Goal: Information Seeking & Learning: Learn about a topic

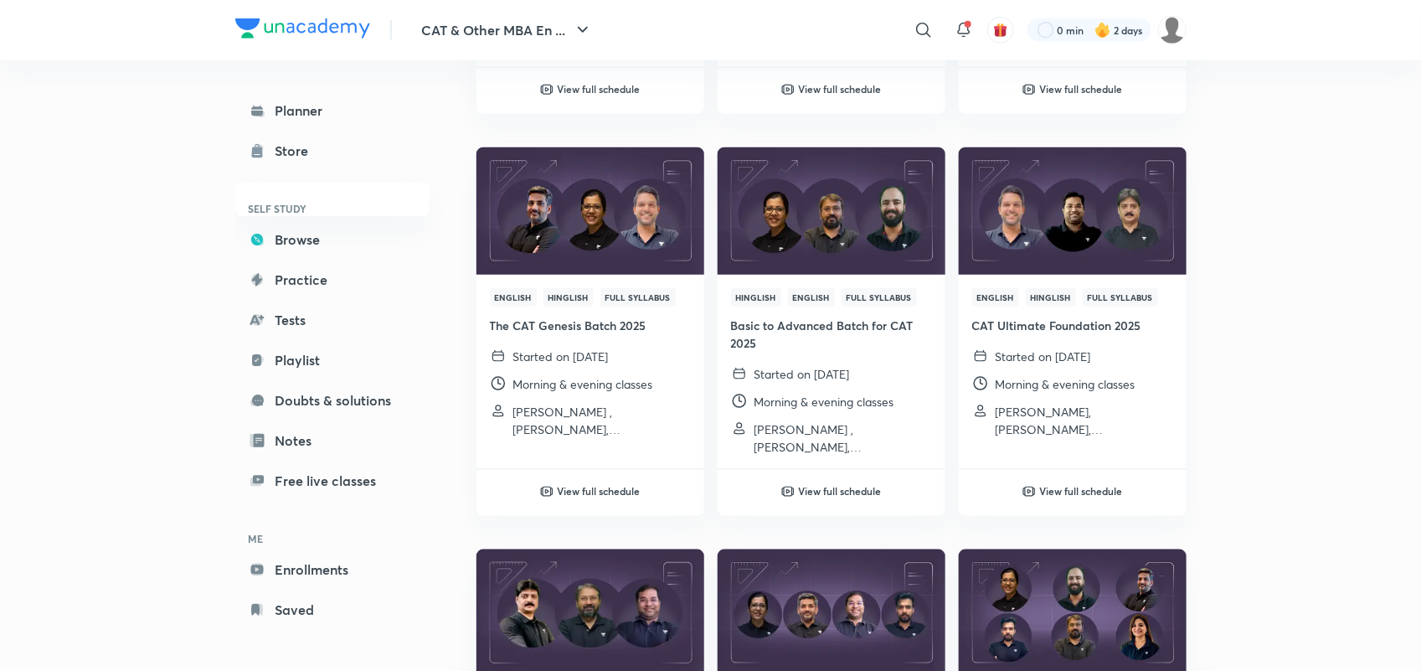
scroll to position [3507, 0]
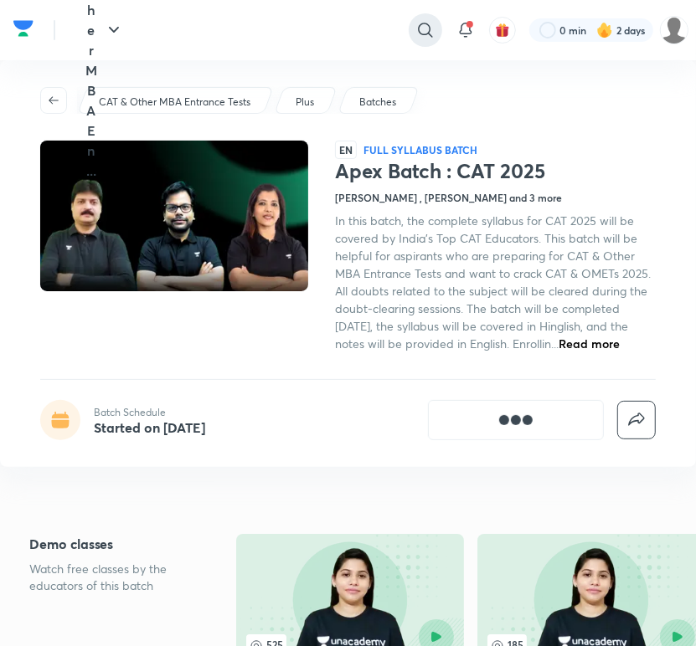
click at [425, 25] on icon at bounding box center [425, 30] width 20 height 20
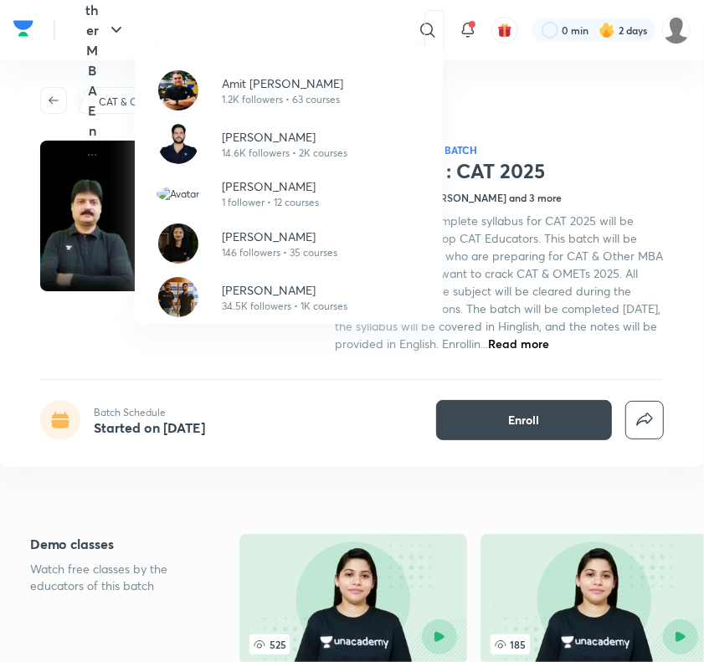
click at [269, 25] on div "Amit [PERSON_NAME] 1.2K followers • 63 courses [PERSON_NAME] 14.6K followers • …" at bounding box center [352, 331] width 704 height 662
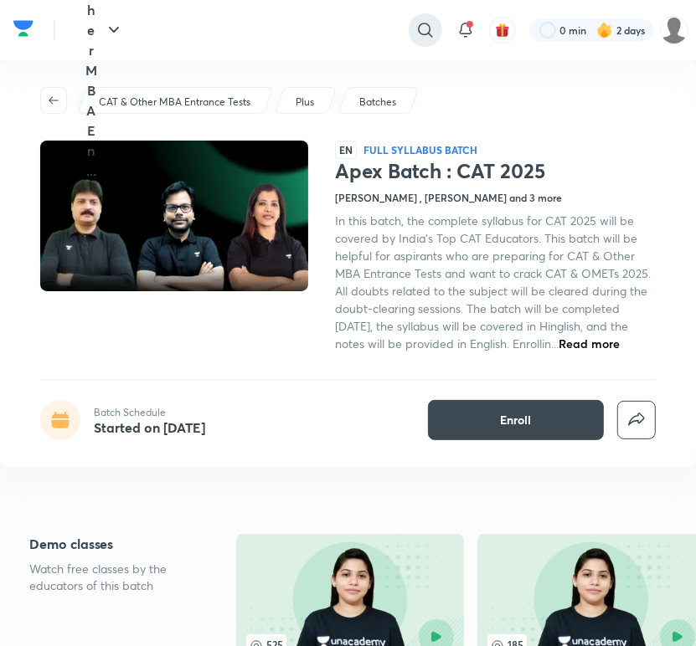
click at [421, 21] on icon at bounding box center [425, 30] width 20 height 20
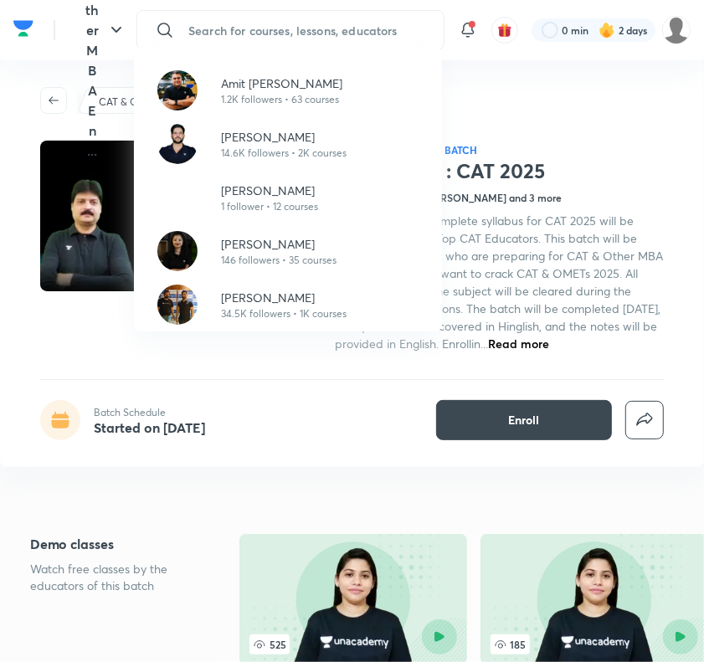
paste input ""Comprehensive Batch for NMAT & SNAP 2024 ""
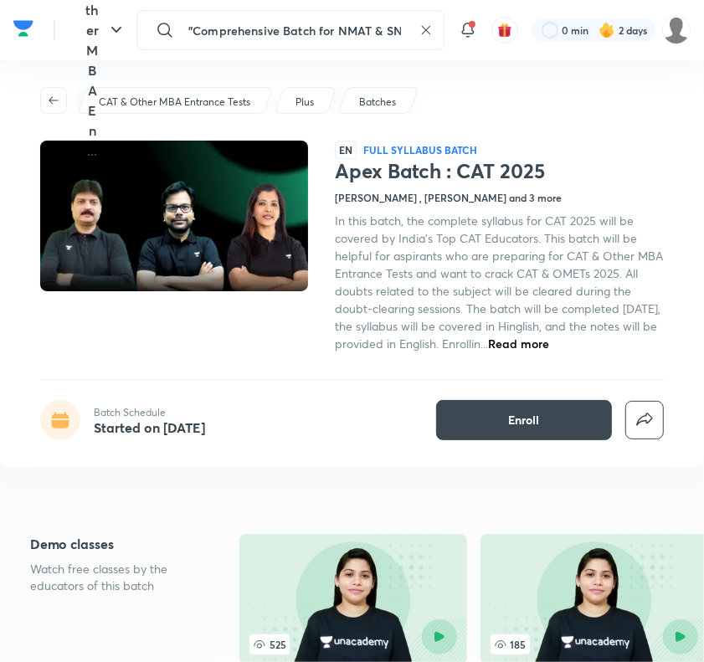
scroll to position [0, 55]
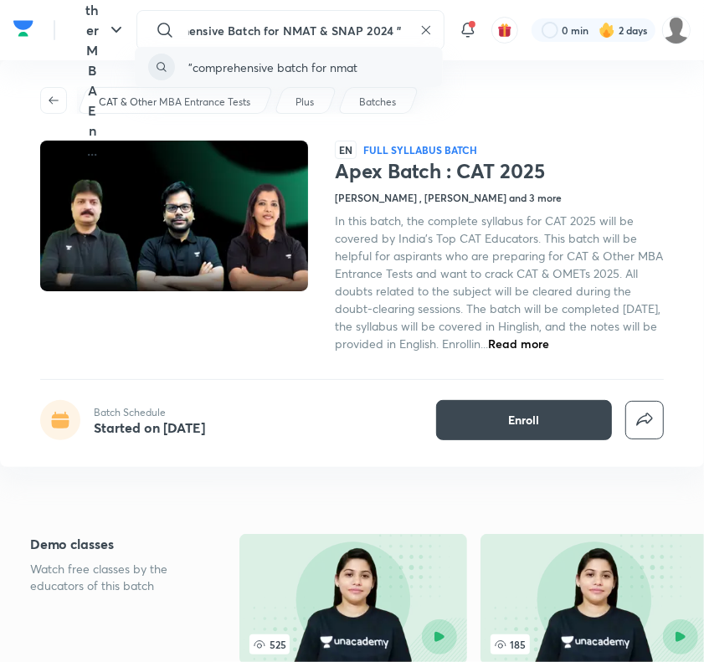
type input ""Comprehensive Batch for NMAT & SNAP 2024 ""
click at [307, 61] on p ""comprehensive batch for nmat" at bounding box center [272, 68] width 169 height 18
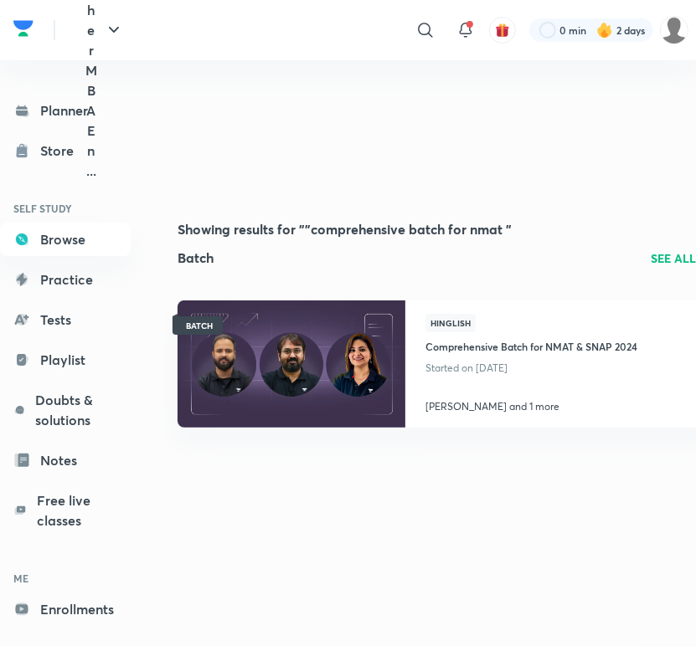
scroll to position [15, 13]
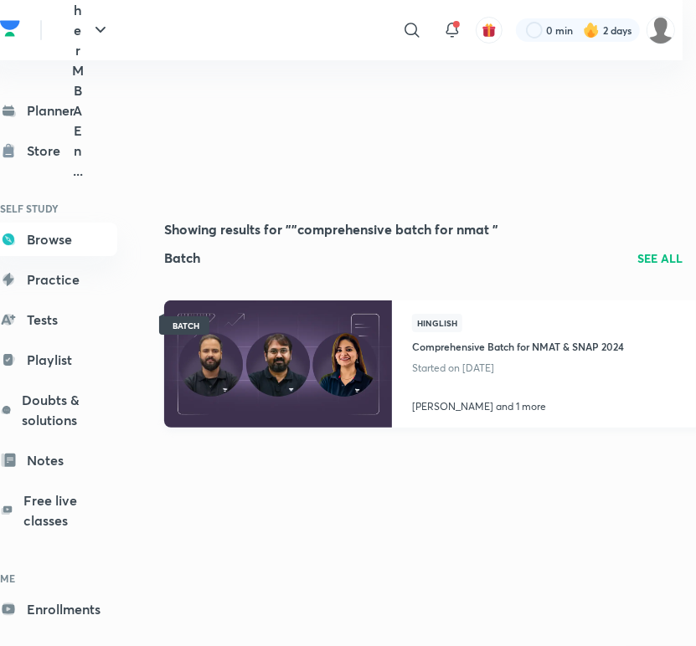
click at [513, 342] on h4 "Comprehensive Batch for NMAT & SNAP 2024" at bounding box center [518, 344] width 212 height 25
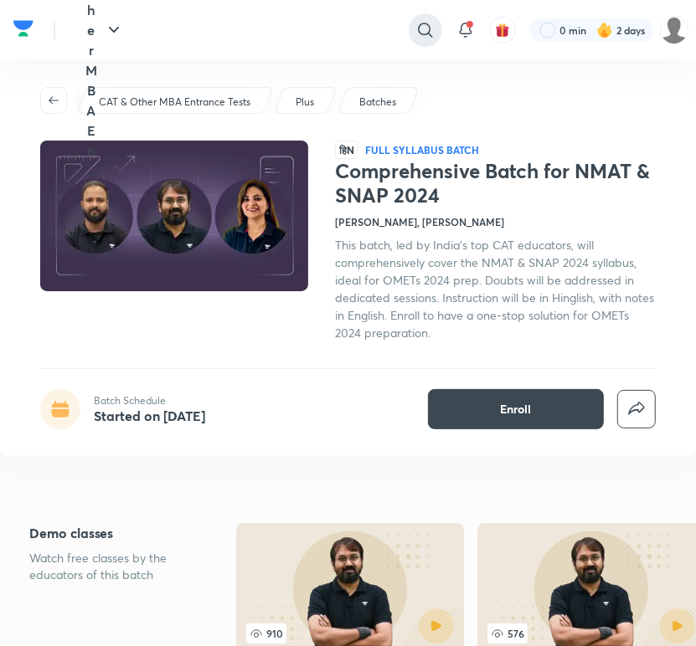
click at [421, 36] on icon at bounding box center [425, 30] width 20 height 20
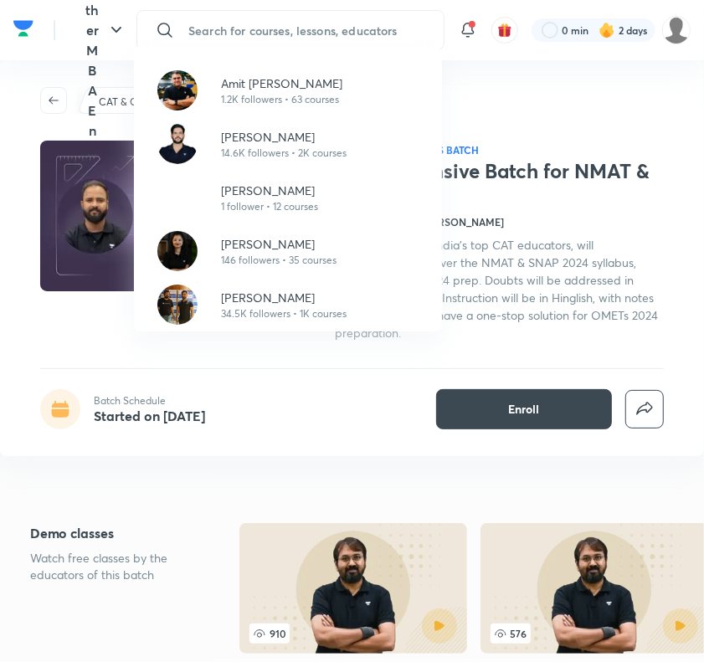
paste input ""Percentile Booster MCQs Batch for CAT 2024 ""
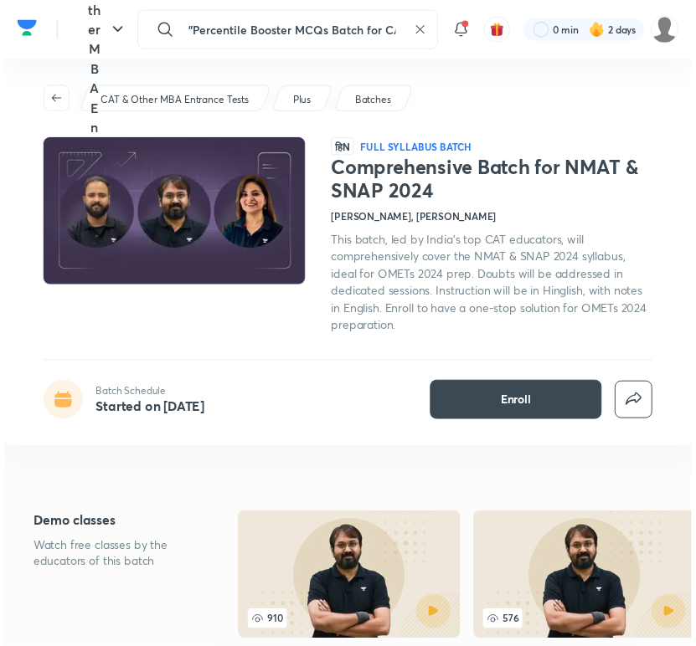
scroll to position [0, 51]
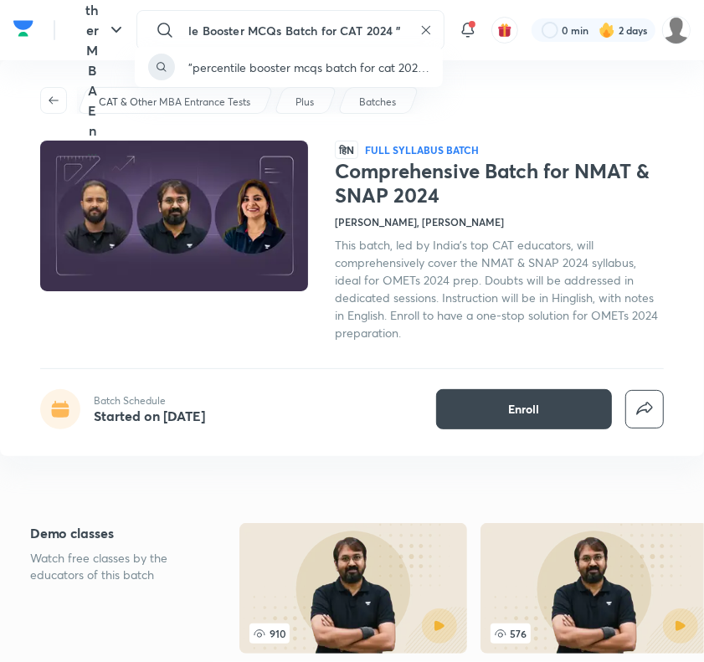
type input ""Percentile Booster MCQs Batch for CAT 2024 ""
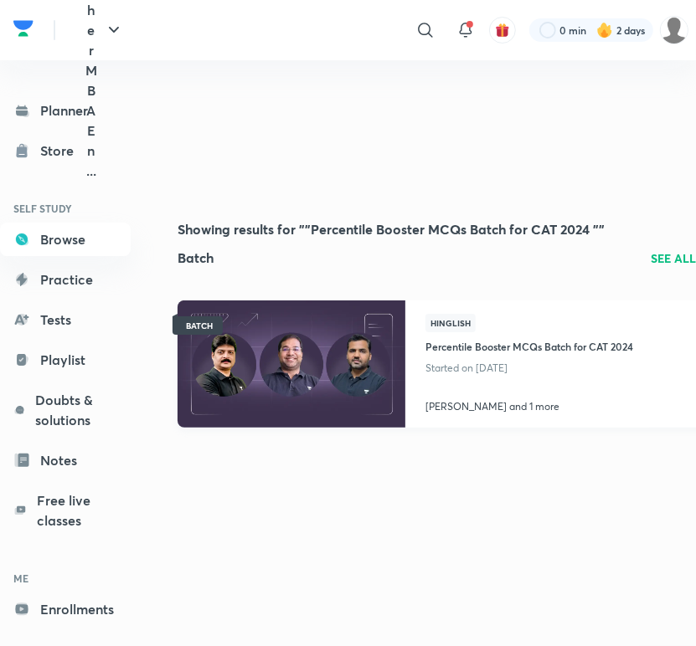
click at [512, 350] on h4 "Percentile Booster MCQs Batch for CAT 2024" at bounding box center [529, 344] width 208 height 25
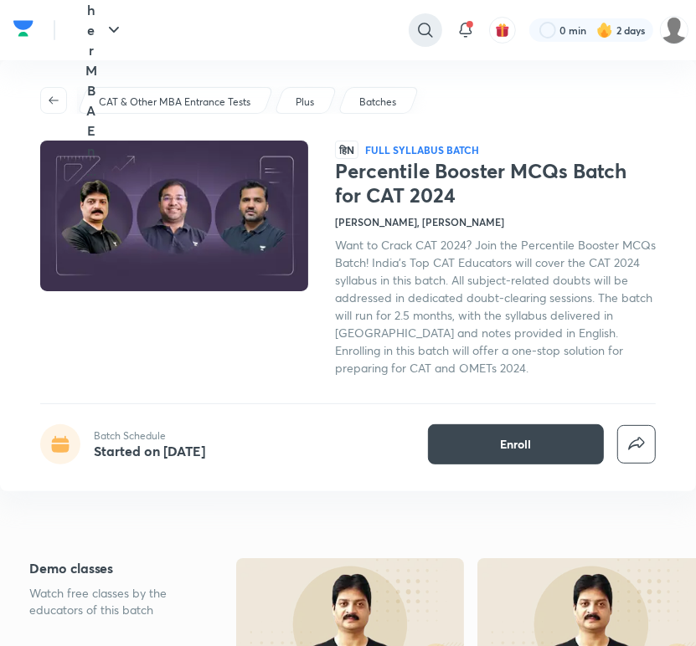
click at [427, 23] on icon at bounding box center [425, 30] width 14 height 14
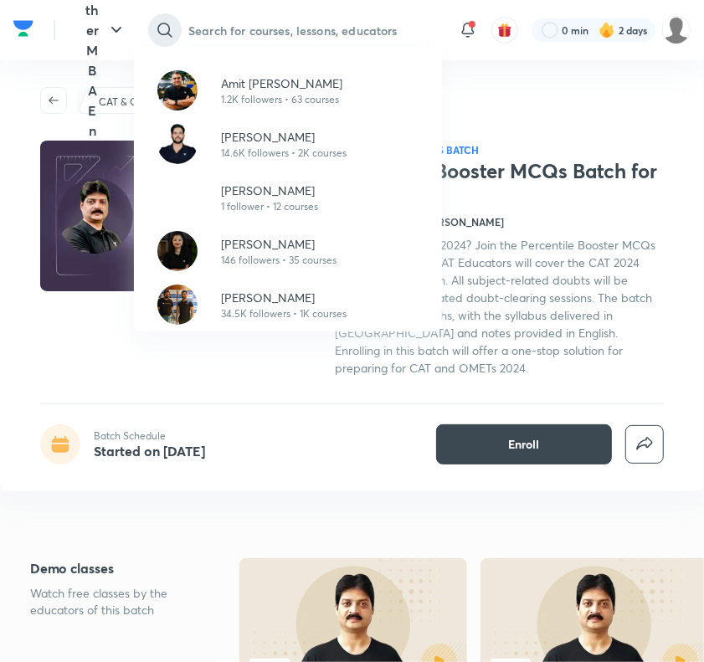
paste input ""Beginners Batch for CAT 2025 ""
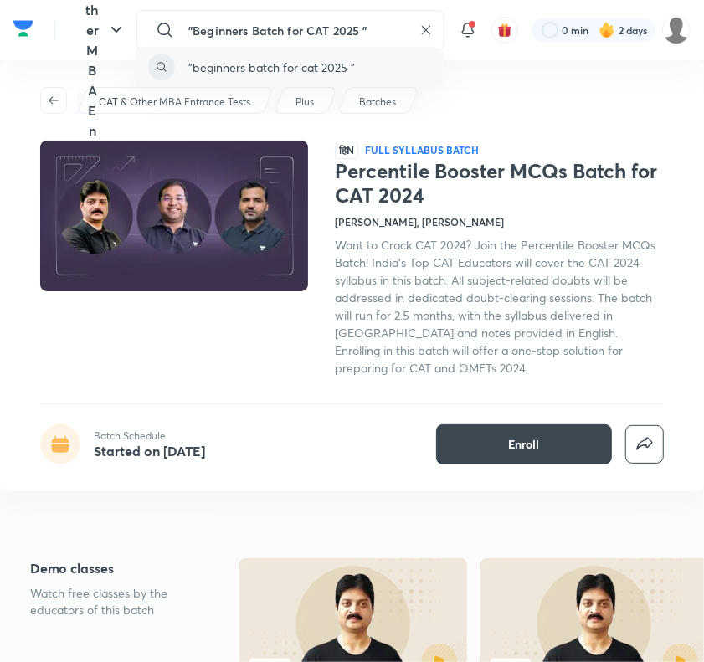
type input ""Beginners Batch for CAT 2025 ""
click at [324, 76] on div ""beginners batch for cat 2025 "" at bounding box center [289, 67] width 308 height 40
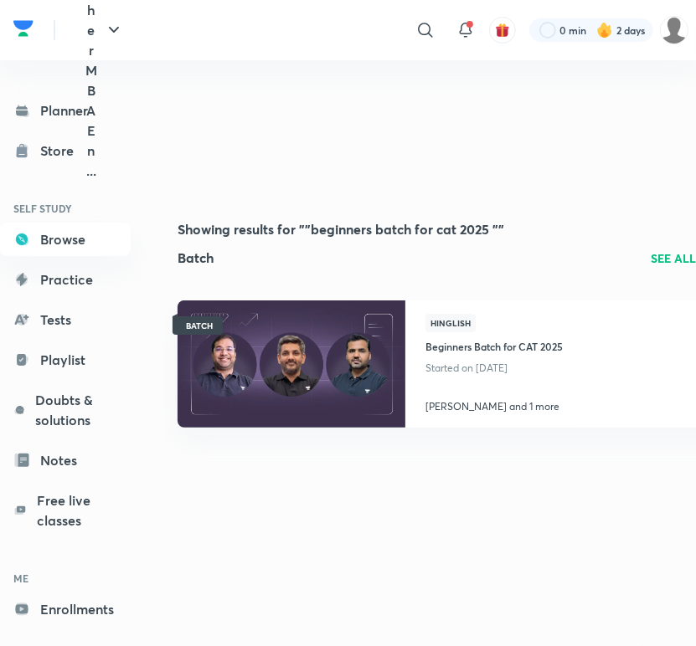
click at [406, 36] on div "​" at bounding box center [288, 30] width 308 height 40
click at [413, 35] on div at bounding box center [425, 29] width 33 height 33
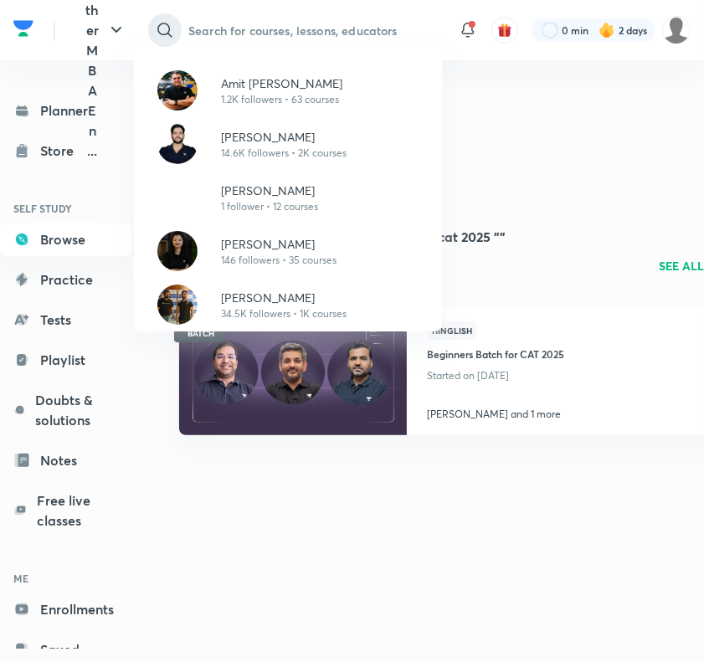
paste input "Mission IIM: Revision Batch for CAT 2024"
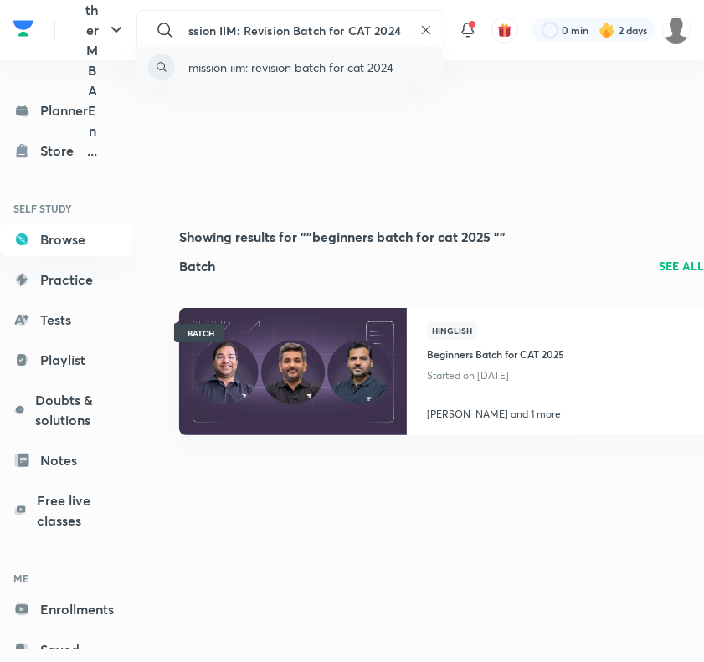
type input "Mission IIM: Revision Batch for CAT 2024"
click at [311, 68] on p "mission iim: revision batch for cat 2024" at bounding box center [290, 68] width 205 height 18
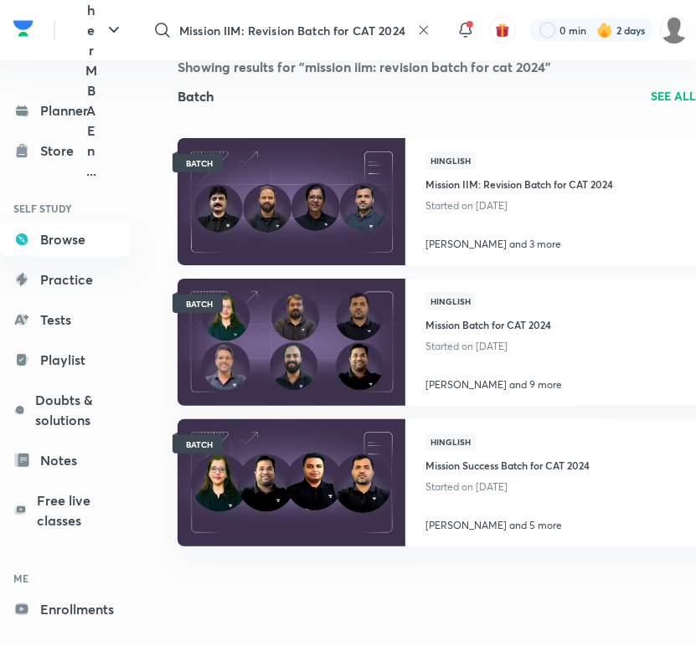
click at [512, 184] on h4 "Mission IIM: Revision Batch for CAT 2024" at bounding box center [519, 182] width 188 height 25
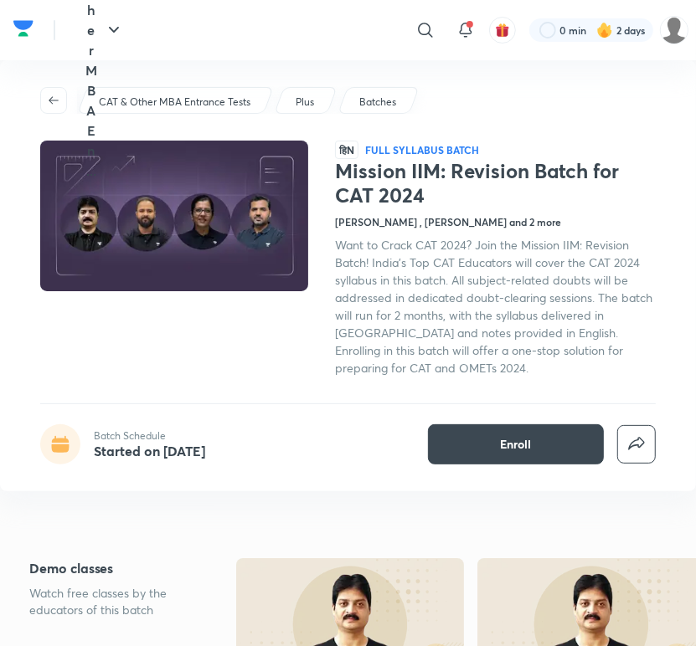
click at [212, 321] on div at bounding box center [187, 259] width 295 height 236
click at [297, 286] on img at bounding box center [174, 216] width 273 height 154
click at [291, 239] on img at bounding box center [174, 216] width 273 height 154
click at [416, 33] on icon at bounding box center [425, 30] width 20 height 20
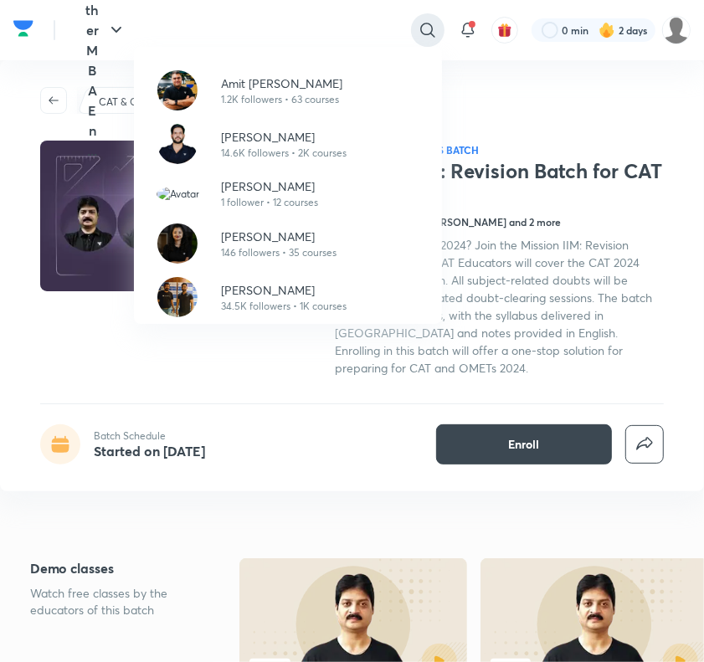
click at [416, 33] on div "Amit [PERSON_NAME] 1.2K followers • 63 courses [PERSON_NAME] 14.6K followers • …" at bounding box center [352, 331] width 704 height 662
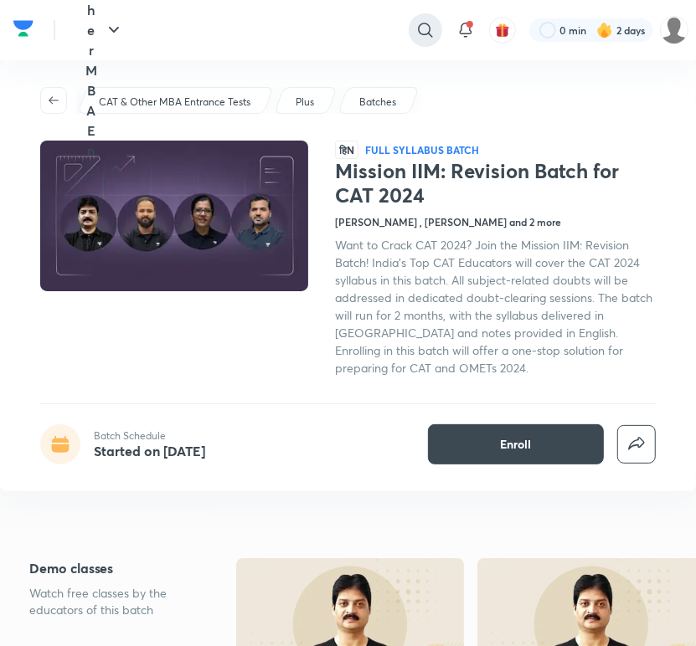
click at [416, 33] on icon at bounding box center [425, 30] width 20 height 20
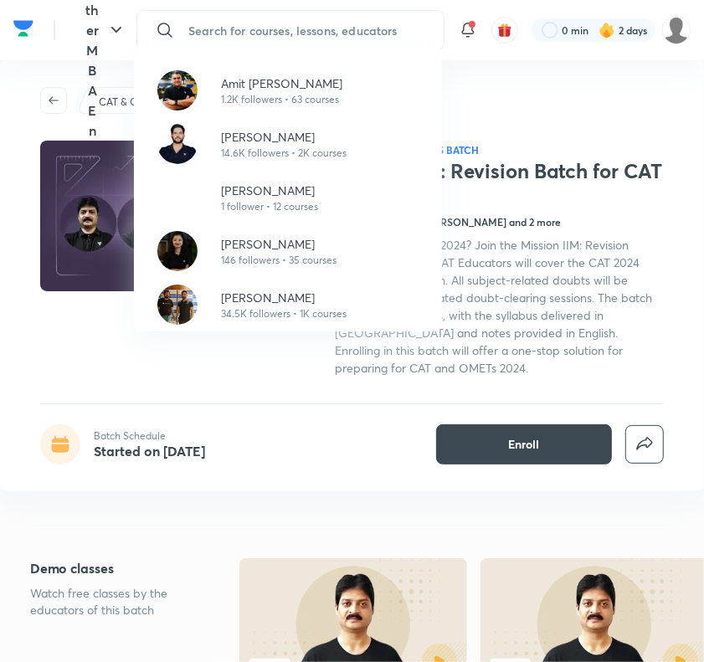
paste input "Foundation Batch for CAT 2025 & OMETs"
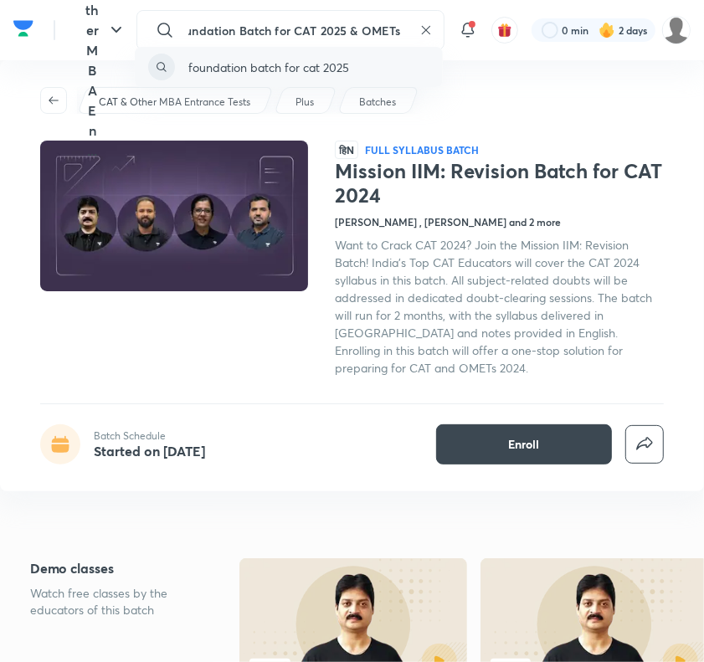
type input "Foundation Batch for CAT 2025 & OMETs"
click at [321, 70] on p "foundation batch for cat 2025" at bounding box center [268, 68] width 161 height 18
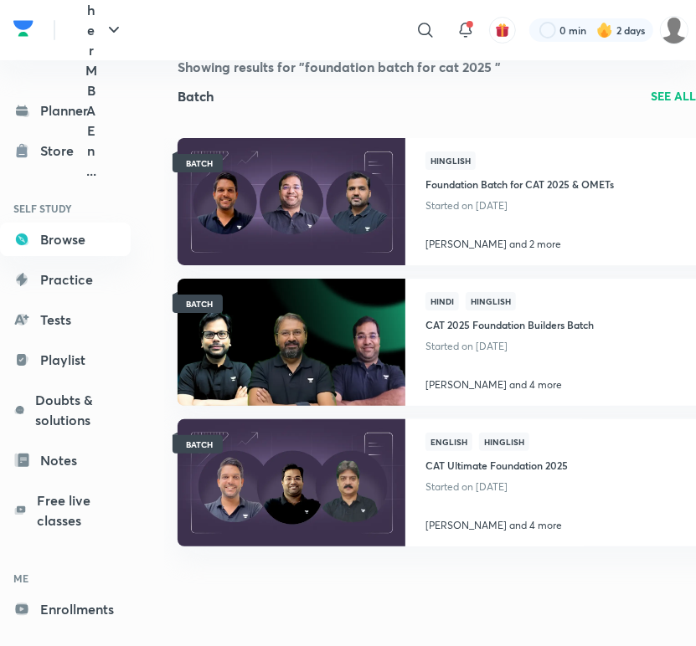
click at [291, 44] on div "​" at bounding box center [288, 30] width 308 height 40
click at [428, 38] on icon at bounding box center [425, 30] width 20 height 20
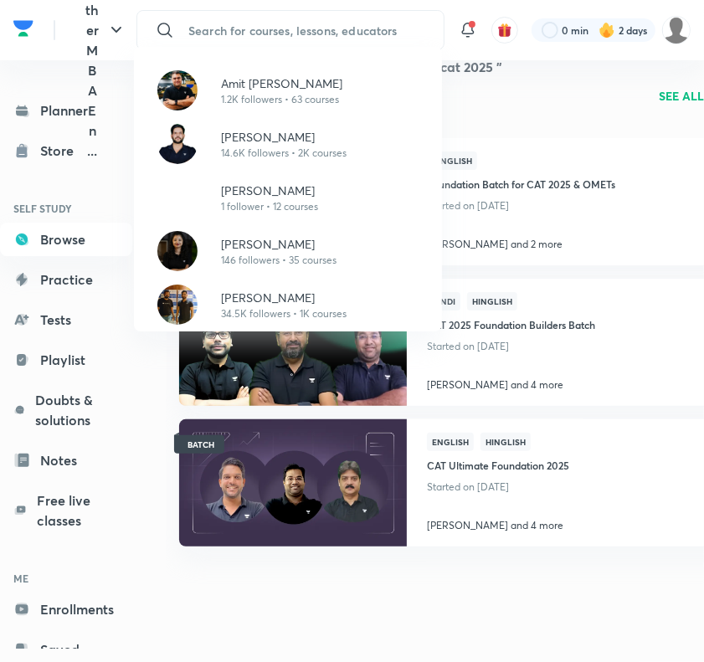
paste input "Comprehensive Batch for CAT 2025"
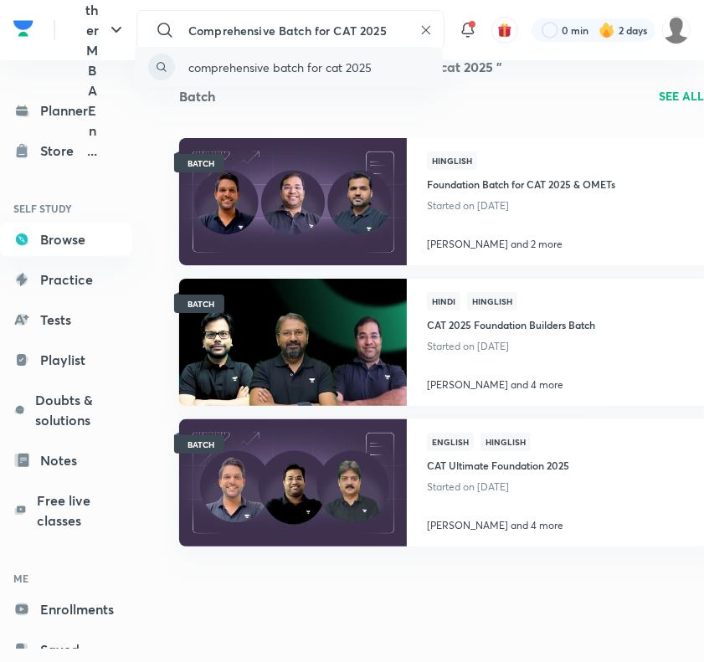
type input "Comprehensive Batch for CAT 2025"
click at [348, 71] on p "comprehensive batch for cat 2025" at bounding box center [279, 68] width 183 height 18
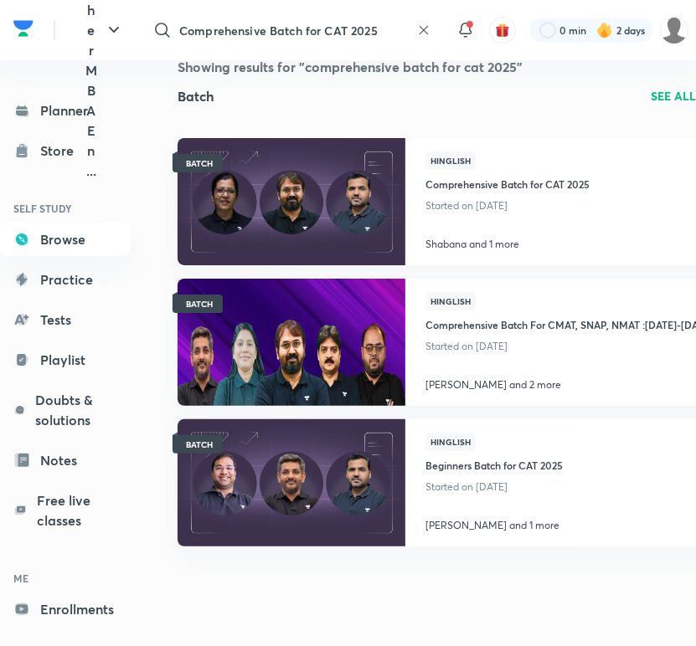
click at [421, 31] on icon at bounding box center [423, 29] width 13 height 13
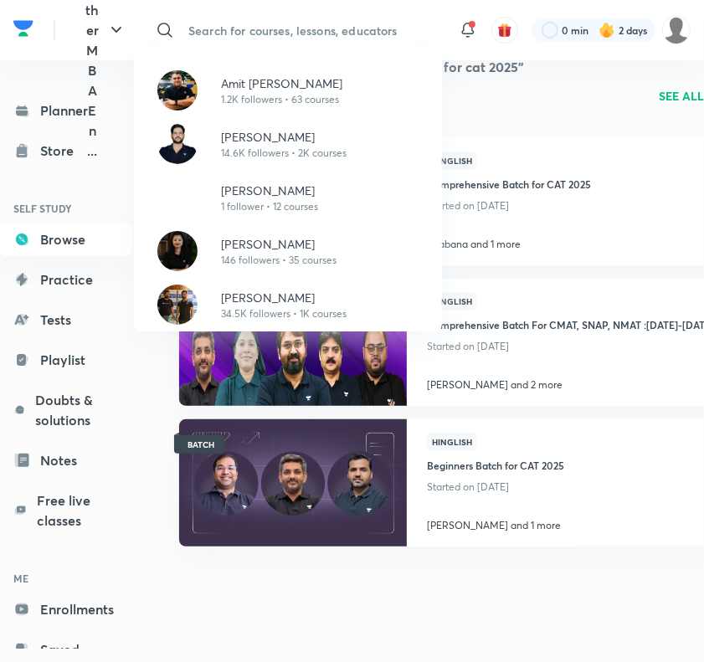
paste input "All Stars Batch for CAT 2025"
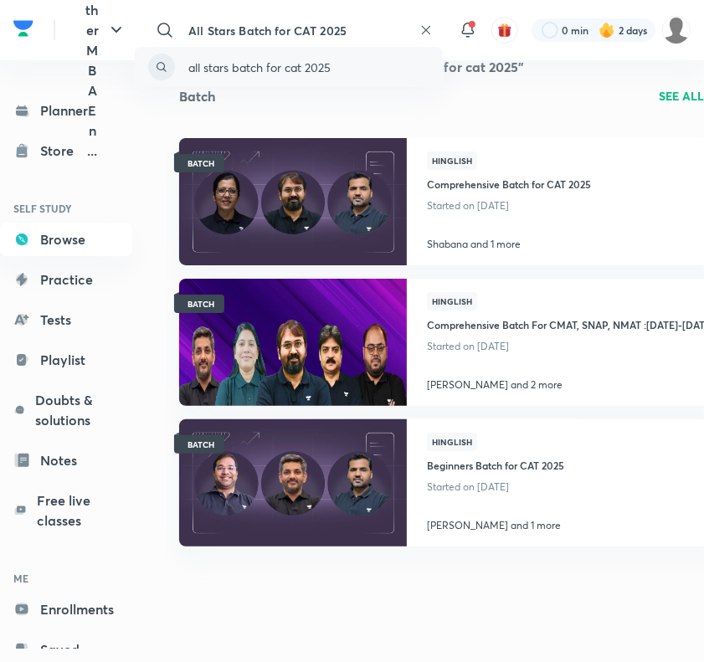
type input "All Stars Batch for CAT 2025"
click at [320, 78] on div "all stars batch for cat 2025" at bounding box center [289, 67] width 308 height 40
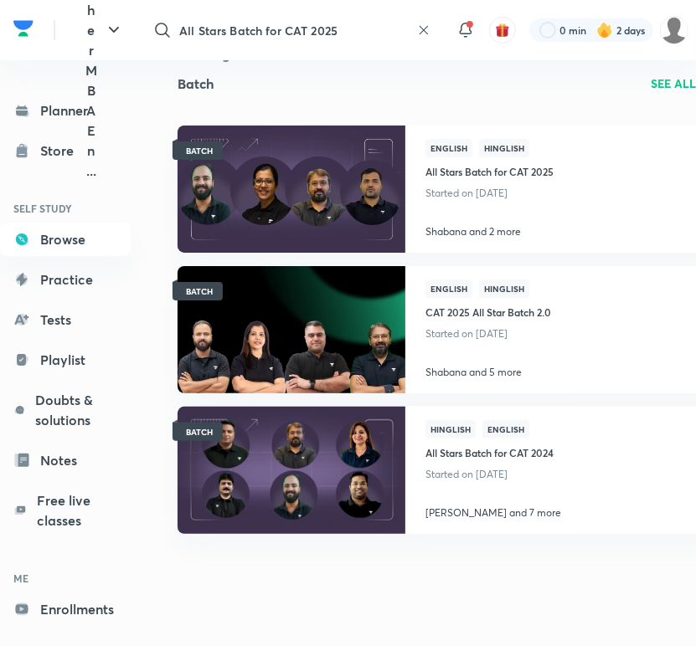
scroll to position [15, 0]
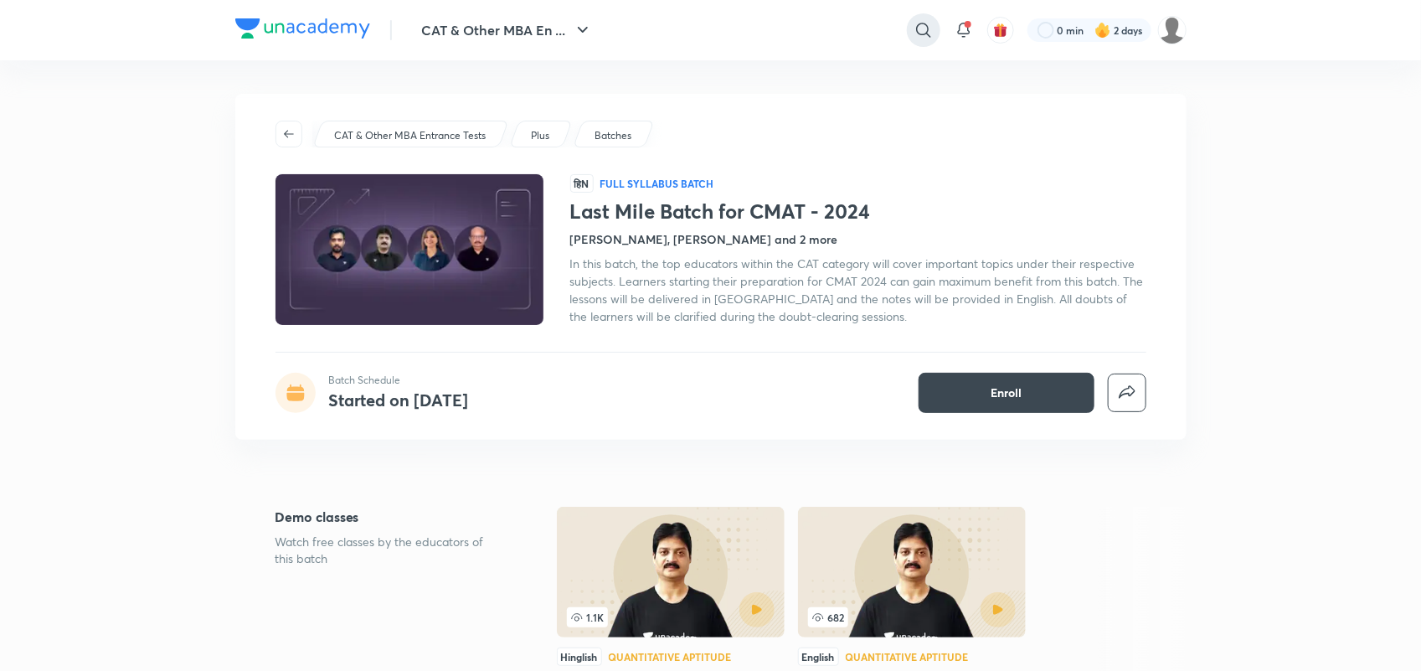
click at [921, 32] on icon at bounding box center [924, 30] width 20 height 20
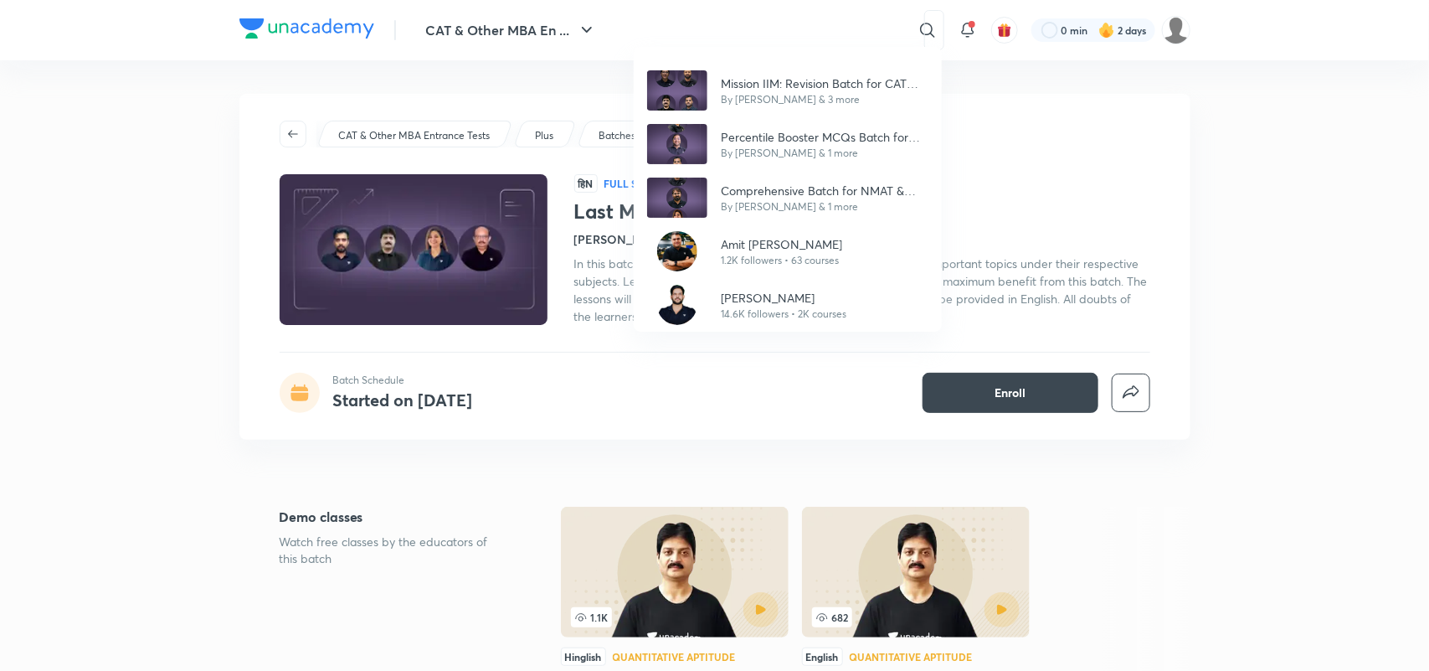
click at [342, 23] on div "Mission IIM: Revision Batch for CAT 2024 By Lokesh Agarwal & 3 more Percentile …" at bounding box center [714, 335] width 1429 height 671
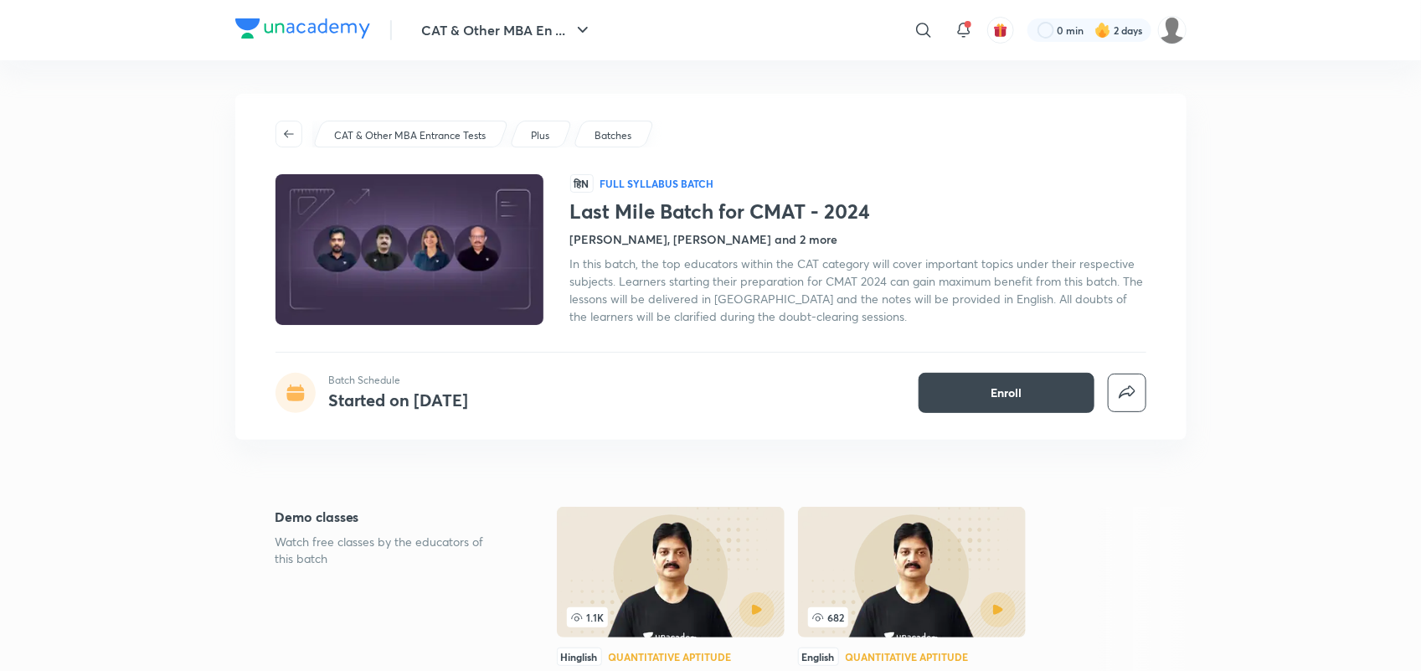
click at [342, 23] on img at bounding box center [302, 28] width 135 height 20
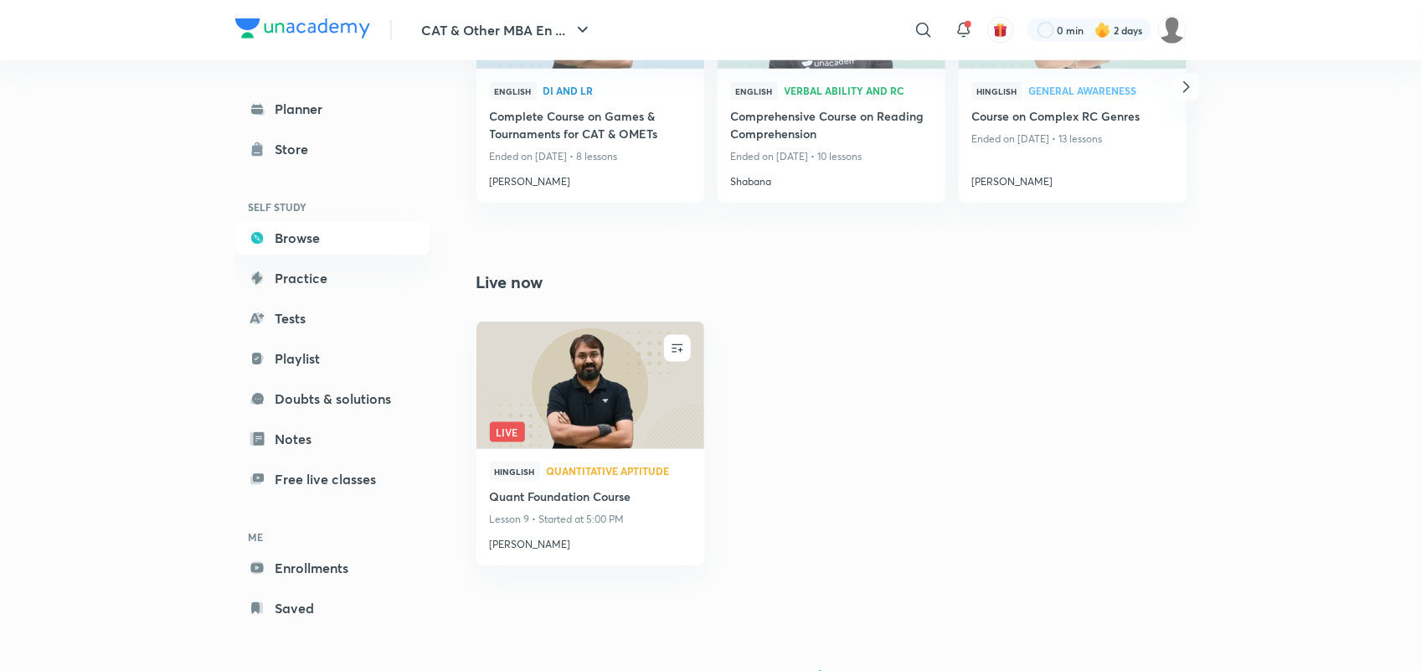
scroll to position [743, 0]
click at [289, 243] on link "Browse" at bounding box center [332, 237] width 194 height 33
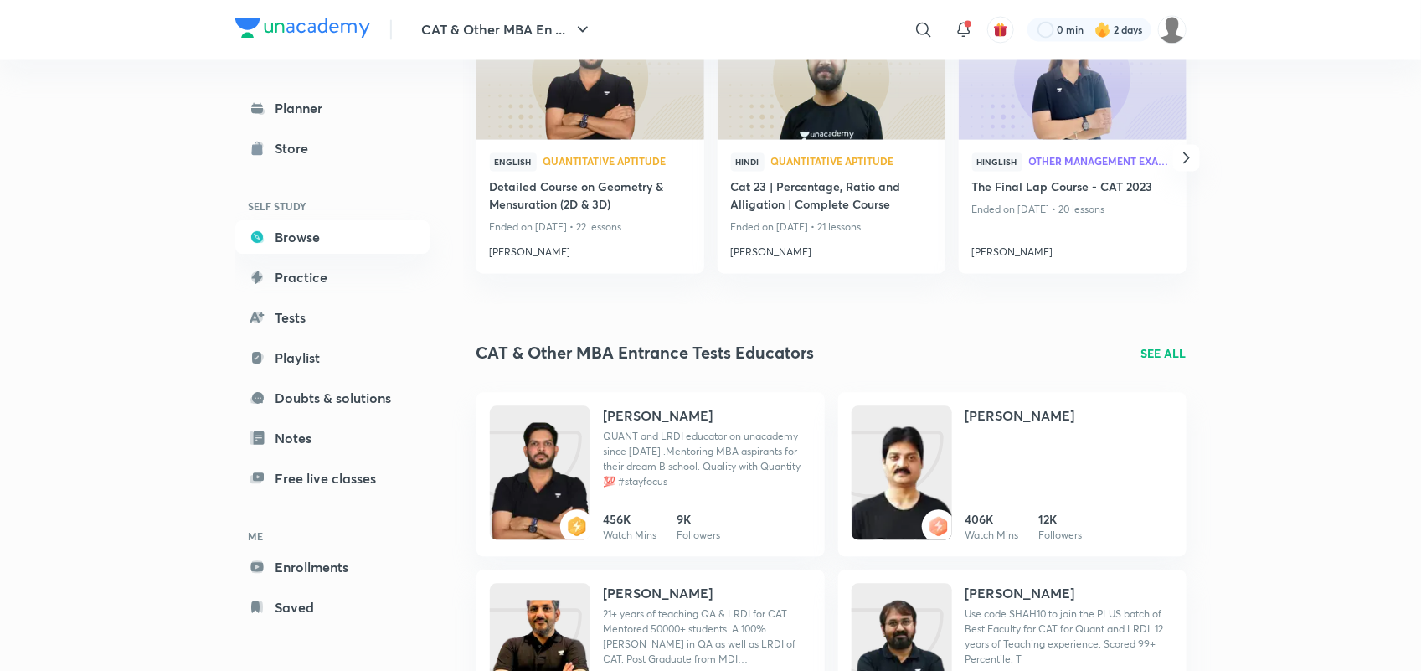
scroll to position [1415, 0]
